Goal: Check status: Check status

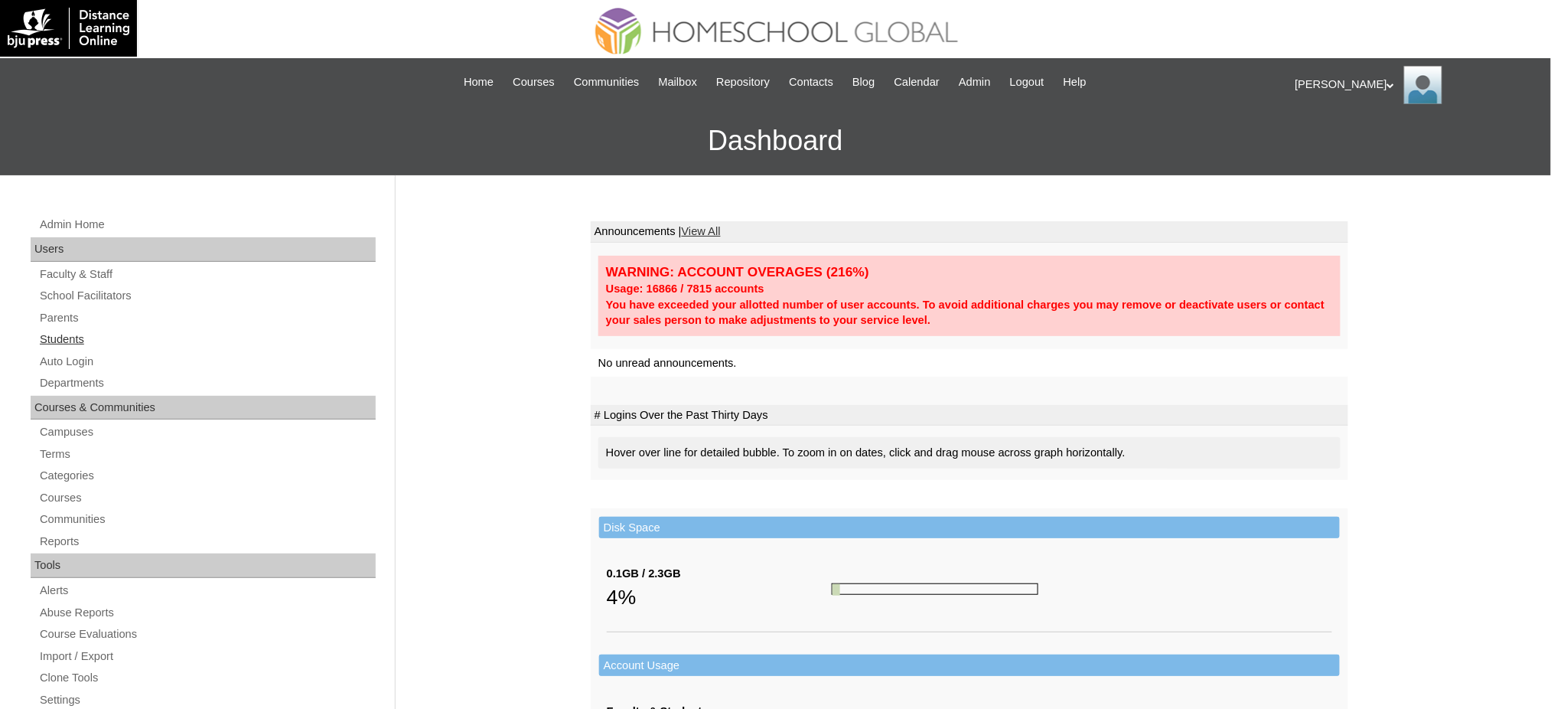
click at [80, 344] on link "Students" at bounding box center [207, 339] width 338 height 19
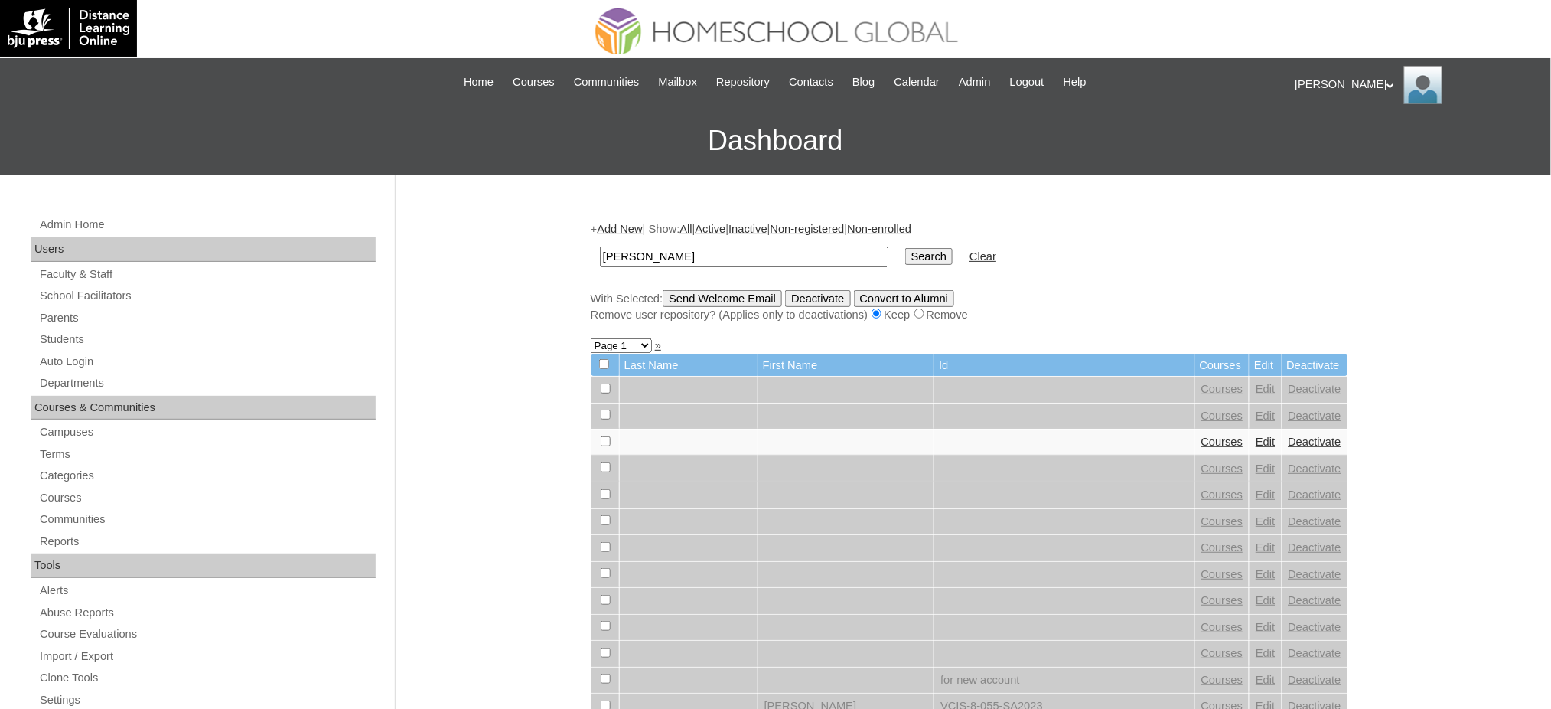
type input "[PERSON_NAME]"
click at [905, 257] on input "Search" at bounding box center [928, 256] width 47 height 17
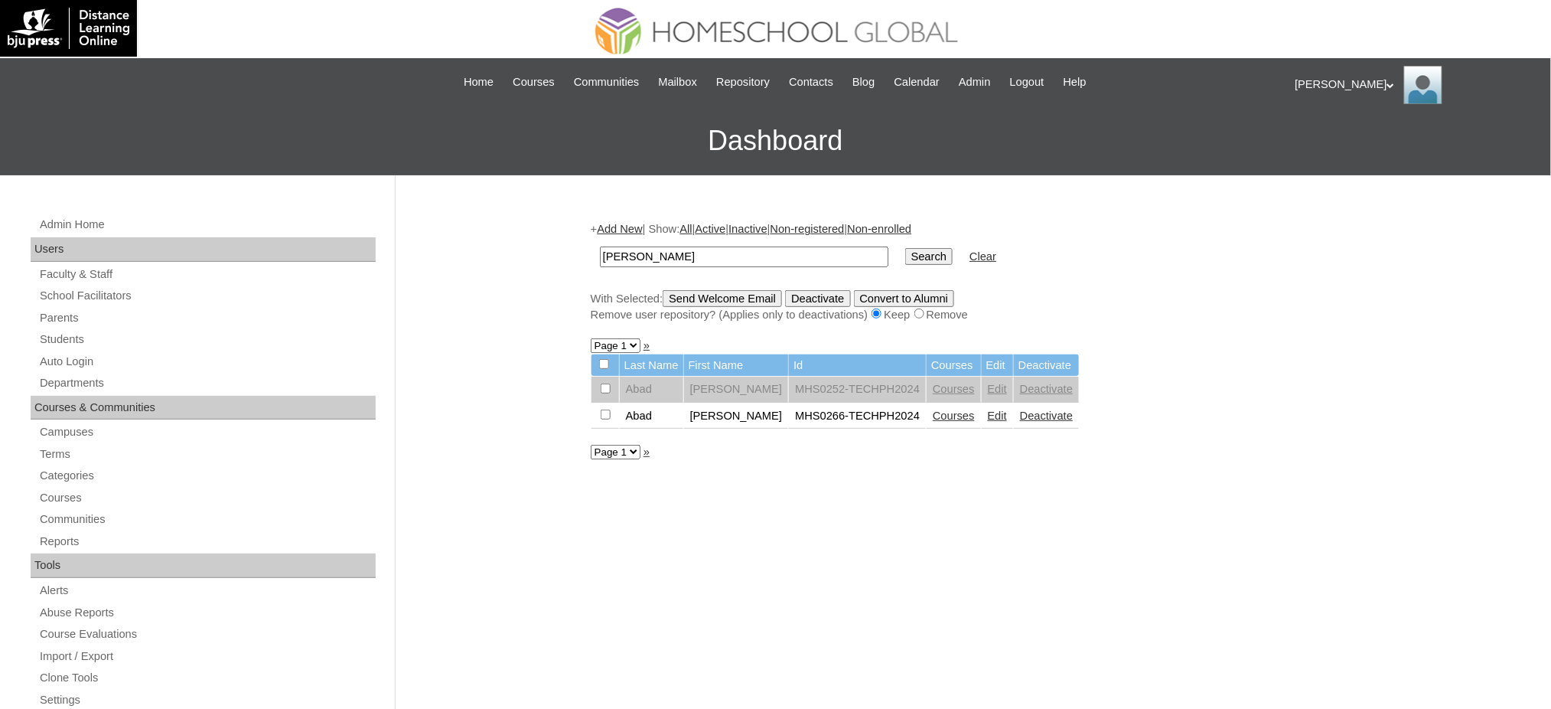
click at [933, 412] on link "Courses" at bounding box center [954, 415] width 42 height 12
